Goal: Information Seeking & Learning: Compare options

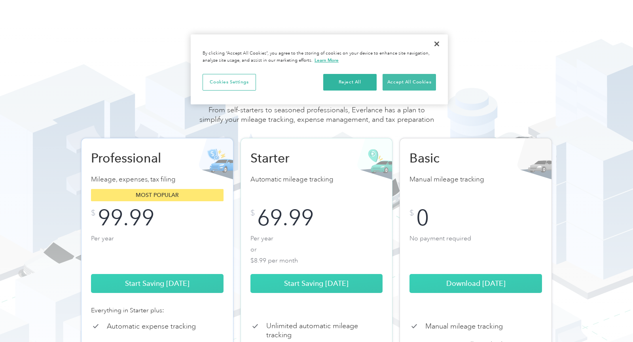
click at [413, 83] on button "Accept All Cookies" at bounding box center [409, 82] width 53 height 17
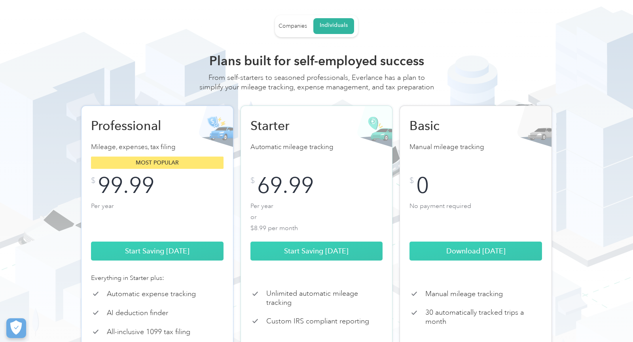
scroll to position [32, 0]
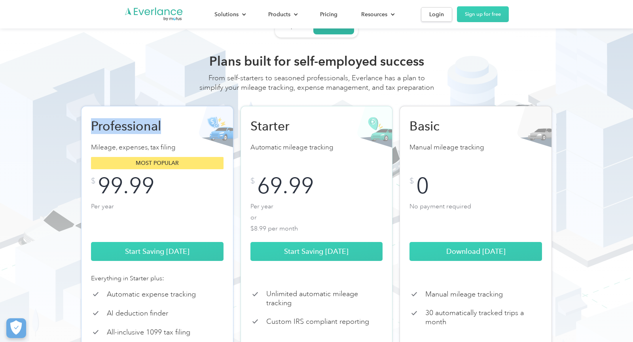
drag, startPoint x: 92, startPoint y: 138, endPoint x: 168, endPoint y: 135, distance: 75.6
click at [168, 134] on h2 "Professional" at bounding box center [132, 126] width 83 height 16
click at [171, 62] on div "Plans built for self-employed success From self-starters to seasoned profession…" at bounding box center [316, 244] width 506 height 383
drag, startPoint x: 247, startPoint y: 133, endPoint x: 301, endPoint y: 138, distance: 54.1
click at [301, 138] on div "Starter Automatic mileage tracking Most popular $ 69.99 Per year or $8.99 per m…" at bounding box center [317, 240] width 152 height 269
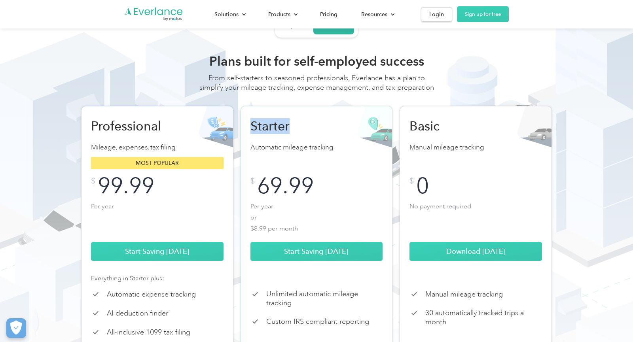
copy h2 "Starter"
drag, startPoint x: 410, startPoint y: 135, endPoint x: 448, endPoint y: 138, distance: 38.1
click at [448, 134] on h2 "Basic" at bounding box center [451, 126] width 83 height 16
copy h2 "Basic"
